Goal: Navigation & Orientation: Find specific page/section

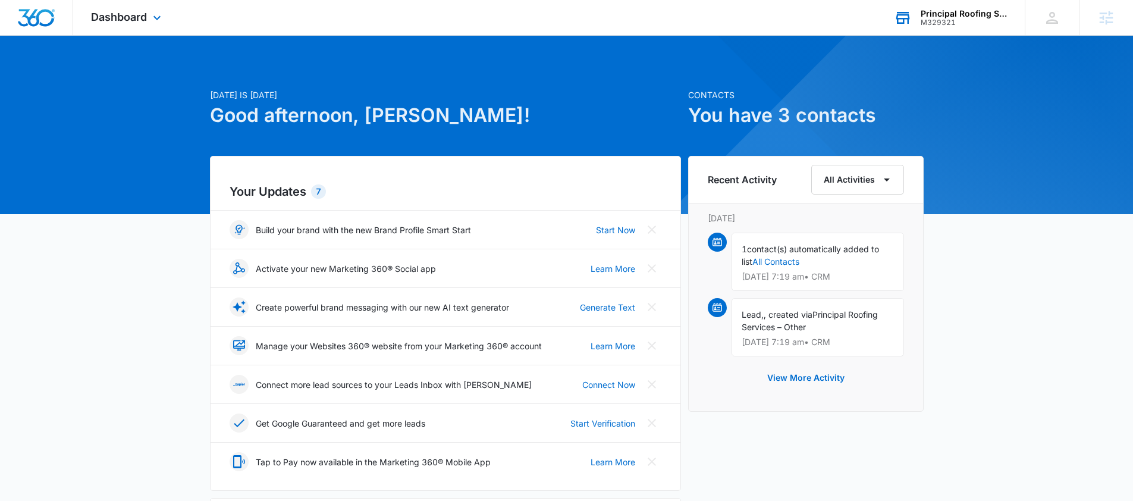
click at [940, 18] on div "M329321" at bounding box center [964, 22] width 87 height 8
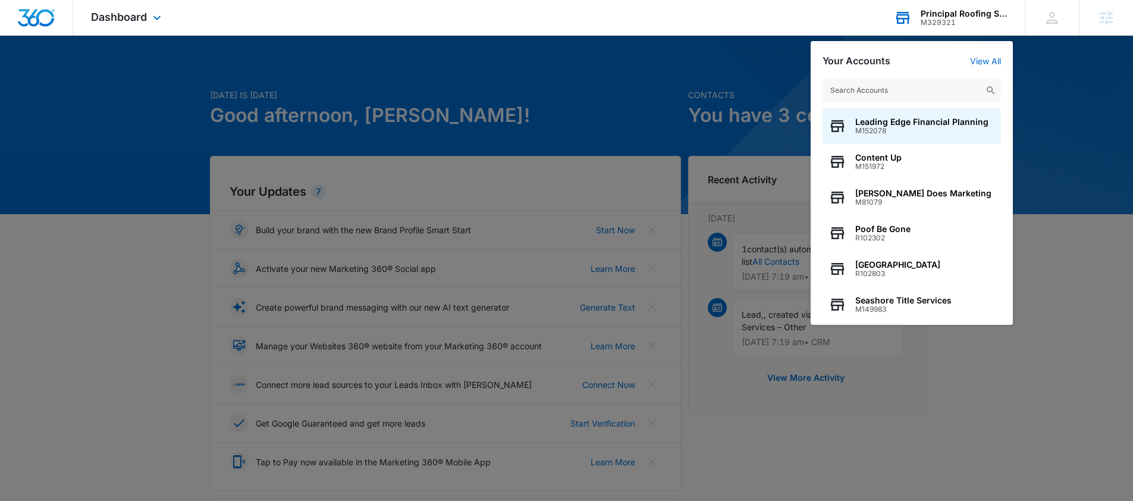
click at [869, 92] on input "text" at bounding box center [912, 91] width 178 height 24
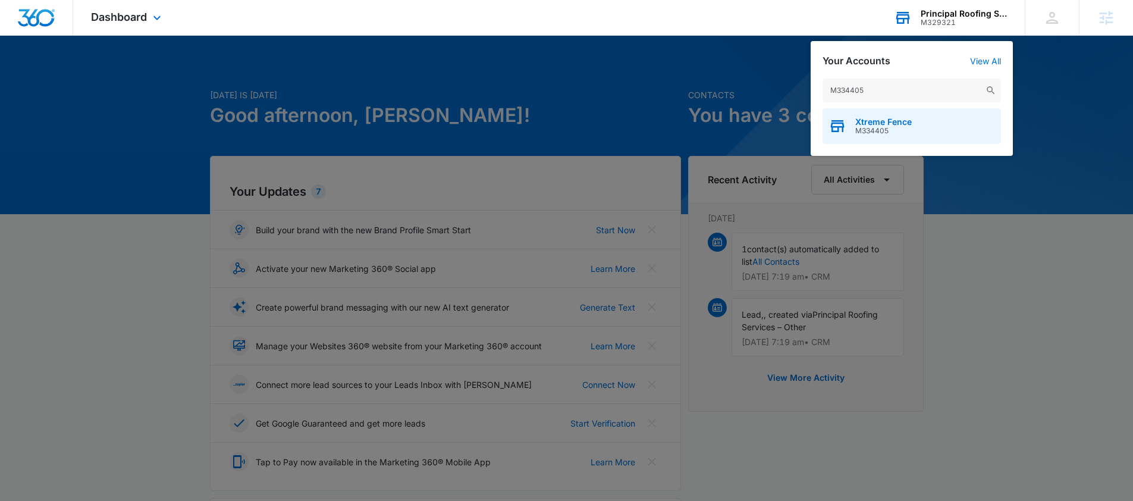
type input "M334405"
click at [891, 122] on span "Xtreme Fence" at bounding box center [884, 122] width 57 height 10
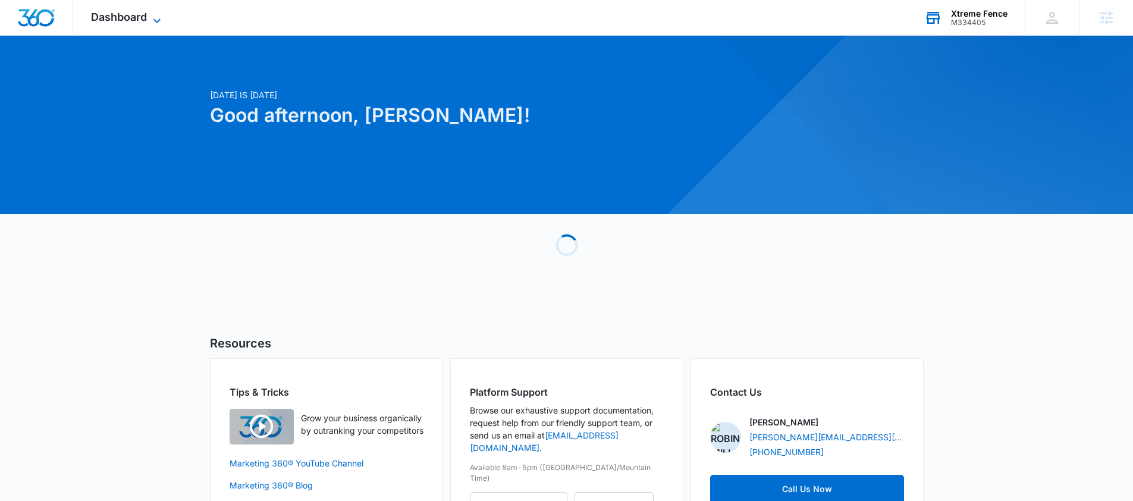
click at [131, 15] on span "Dashboard" at bounding box center [119, 17] width 56 height 12
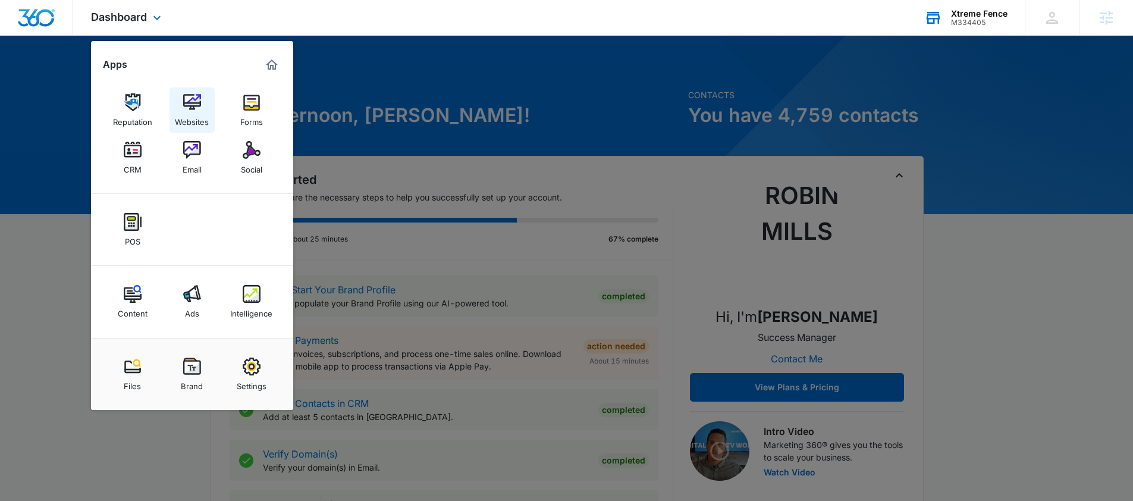
click at [184, 112] on div "Websites" at bounding box center [192, 118] width 34 height 15
